Goal: Task Accomplishment & Management: Manage account settings

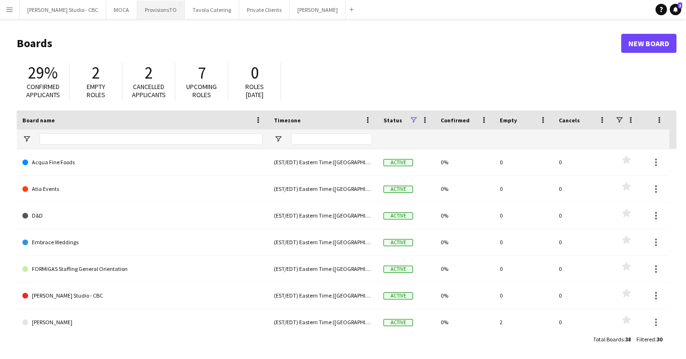
click at [155, 14] on button "ProvisionsTO Close" at bounding box center [161, 9] width 48 height 19
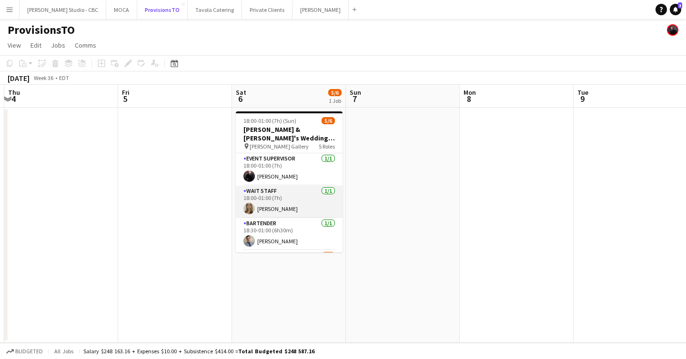
scroll to position [77, 0]
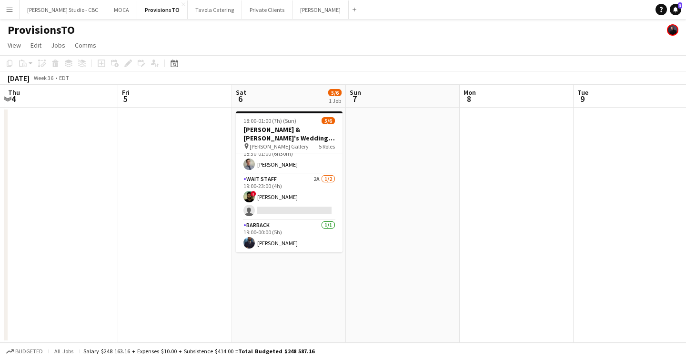
click at [300, 205] on app-card-role "Wait Staff 2A [DATE] 19:00-23:00 (4h) ! [PERSON_NAME] single-neutral-actions" at bounding box center [289, 197] width 107 height 46
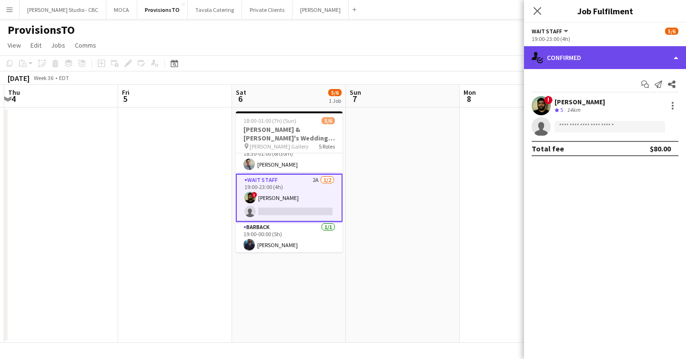
click at [585, 61] on div "single-neutral-actions-check-2 Confirmed" at bounding box center [605, 57] width 162 height 23
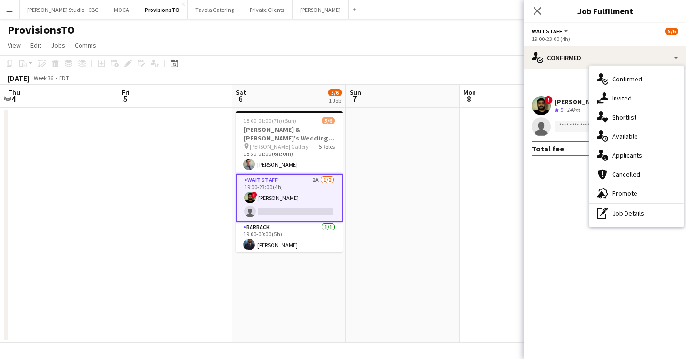
click at [392, 188] on app-date-cell at bounding box center [403, 225] width 114 height 235
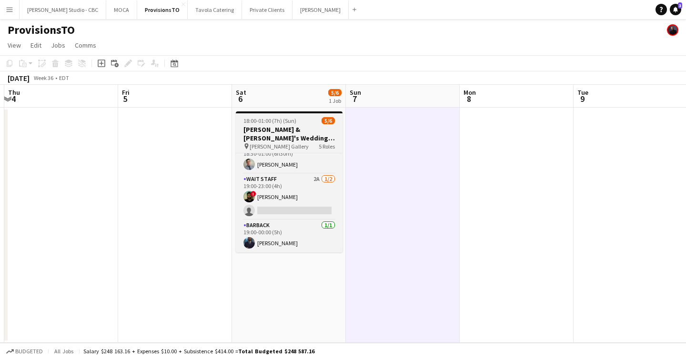
click at [291, 137] on h3 "[PERSON_NAME] & [PERSON_NAME]'s Wedding - Provisions" at bounding box center [289, 133] width 107 height 17
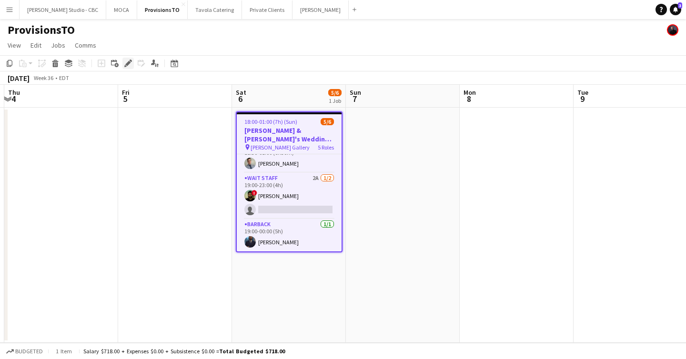
click at [131, 63] on icon "Edit" at bounding box center [128, 64] width 8 height 8
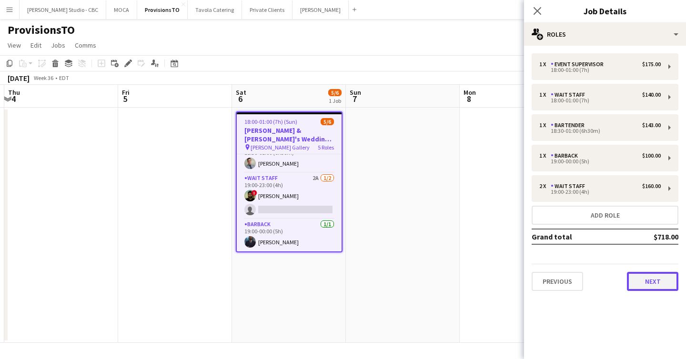
click at [653, 285] on button "Next" at bounding box center [652, 281] width 51 height 19
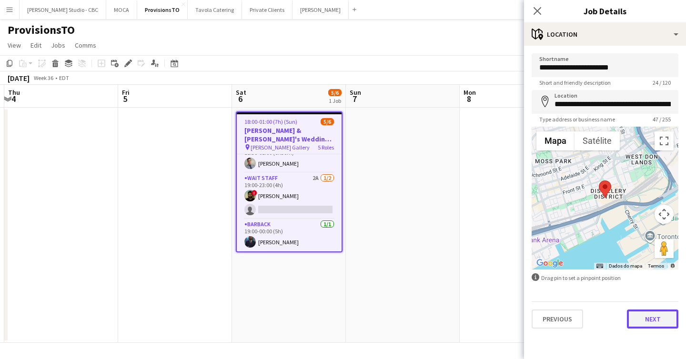
click at [655, 312] on button "Next" at bounding box center [652, 319] width 51 height 19
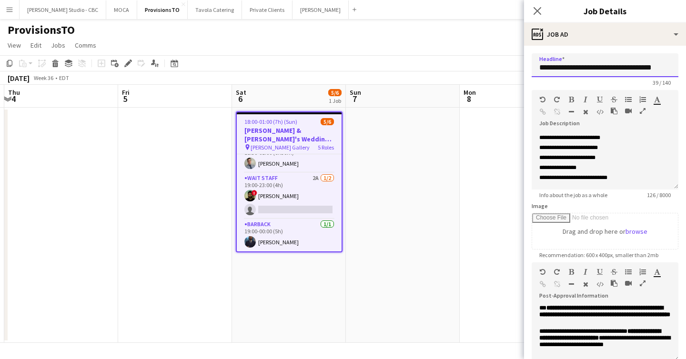
drag, startPoint x: 538, startPoint y: 67, endPoint x: 632, endPoint y: 70, distance: 93.4
click at [632, 70] on input "**********" at bounding box center [605, 65] width 147 height 24
